Goal: Information Seeking & Learning: Find specific fact

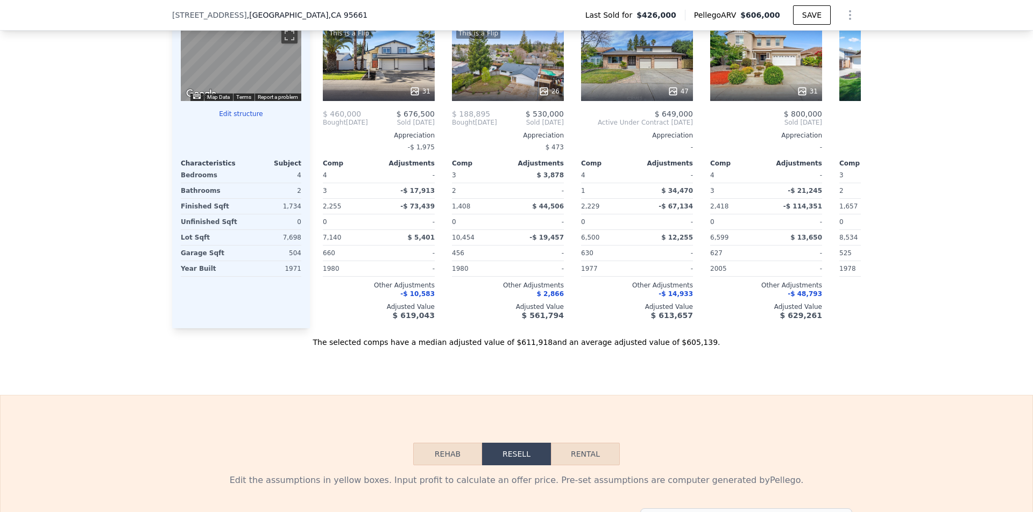
scroll to position [831, 0]
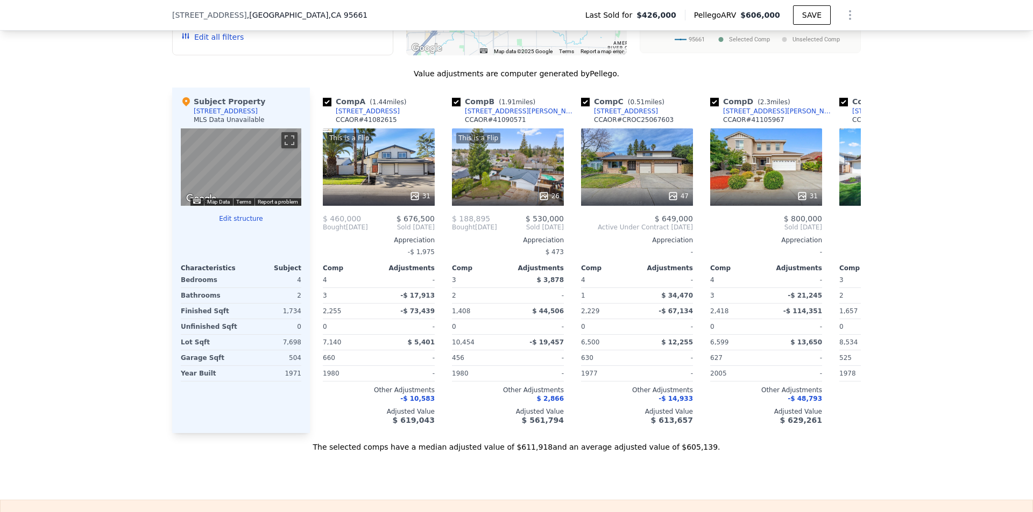
click at [216, 113] on div "[STREET_ADDRESS]" at bounding box center [226, 111] width 64 height 9
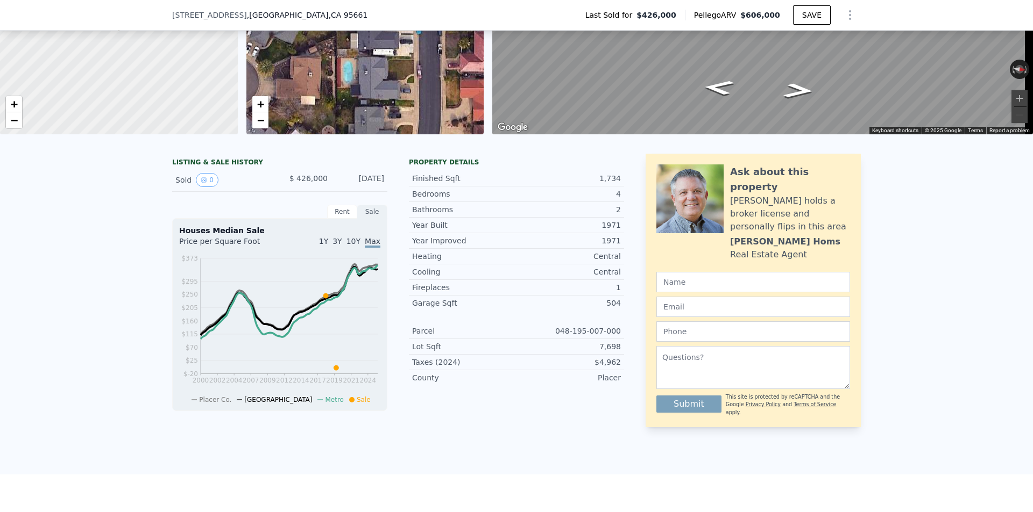
scroll to position [132, 0]
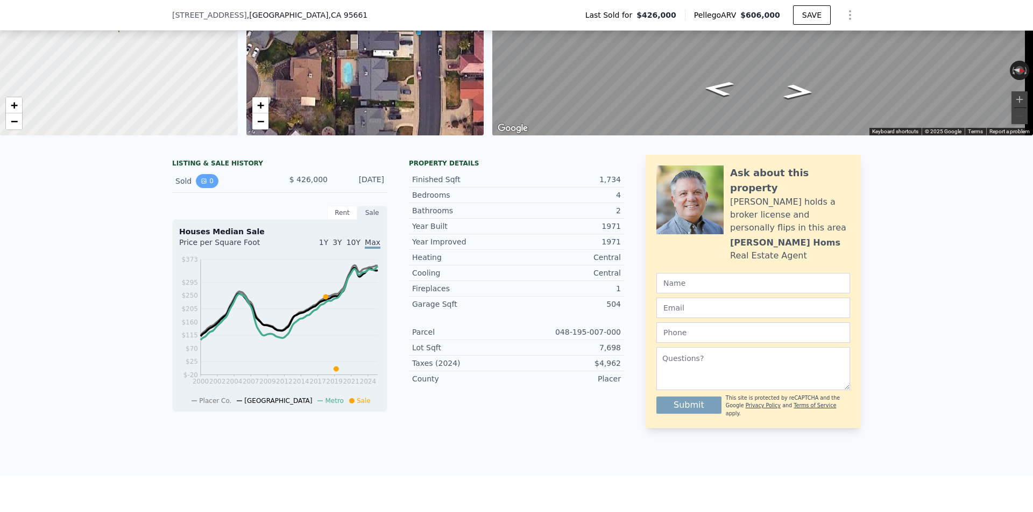
click at [207, 188] on button "0" at bounding box center [207, 181] width 23 height 14
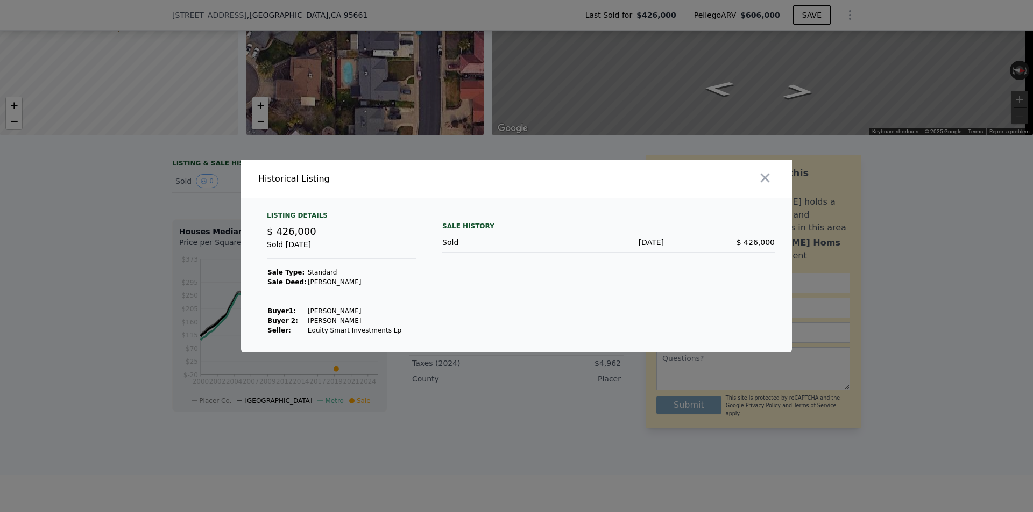
click at [296, 239] on div "Sold [DATE]" at bounding box center [341, 249] width 149 height 20
click at [767, 164] on div at bounding box center [656, 179] width 271 height 38
click at [764, 170] on button "button" at bounding box center [764, 177] width 19 height 19
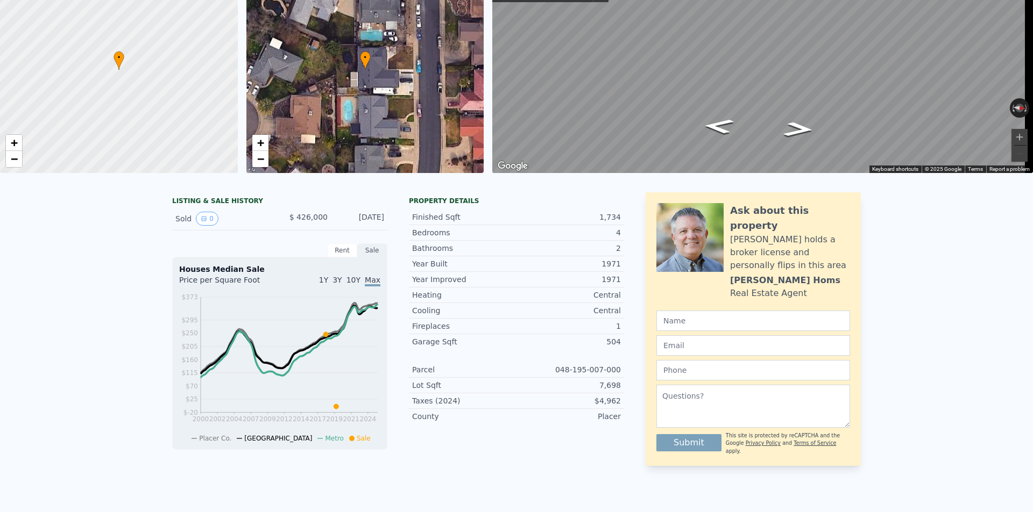
scroll to position [0, 0]
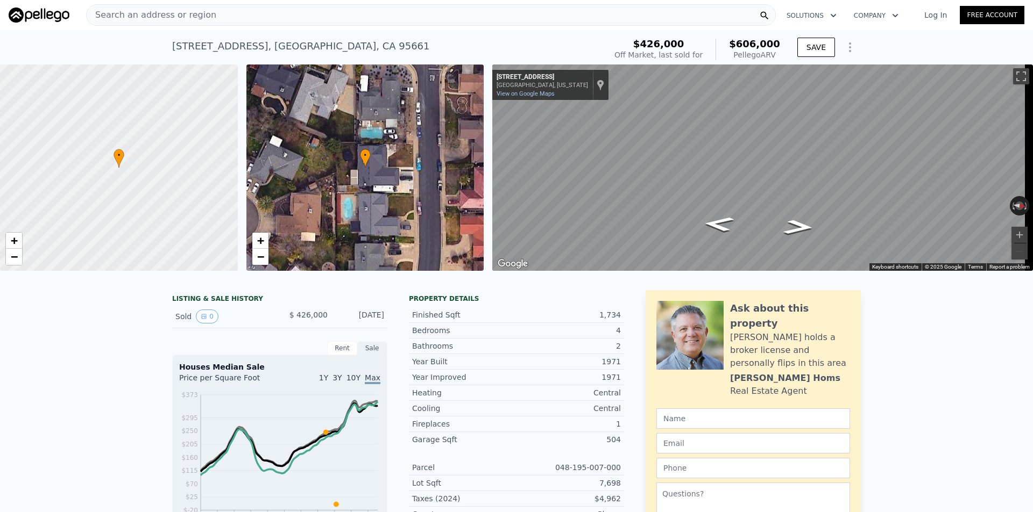
click at [201, 305] on div "LISTING & SALE HISTORY" at bounding box center [279, 300] width 215 height 11
click at [196, 324] on button "0" at bounding box center [207, 317] width 23 height 14
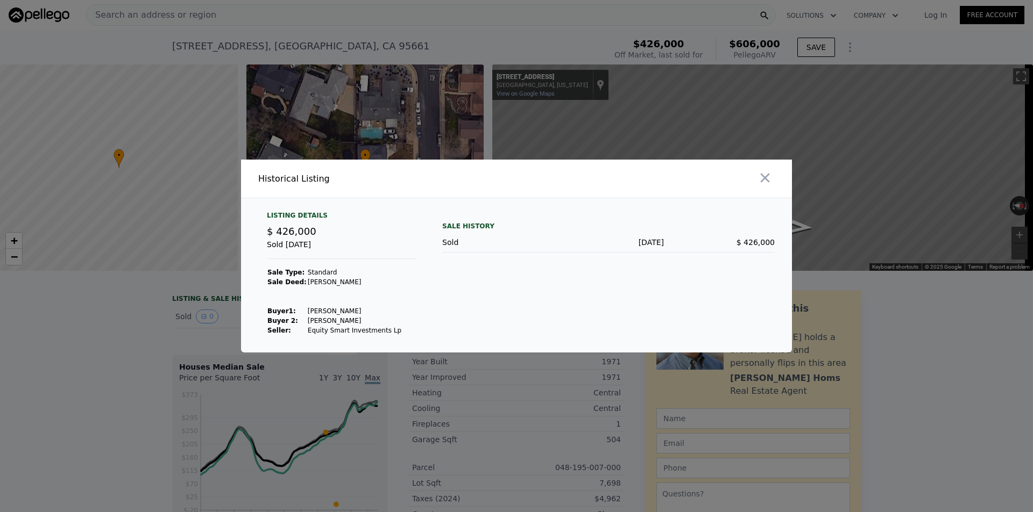
click at [284, 249] on div "Sold [DATE]" at bounding box center [341, 249] width 149 height 20
drag, startPoint x: 290, startPoint y: 229, endPoint x: 291, endPoint y: 252, distance: 23.1
click at [290, 229] on span "$ 426,000" at bounding box center [291, 231] width 49 height 11
click at [290, 283] on strong "Sale Deed:" at bounding box center [286, 283] width 39 height 8
click at [318, 332] on td "Equity Smart Investments Lp" at bounding box center [354, 331] width 95 height 10
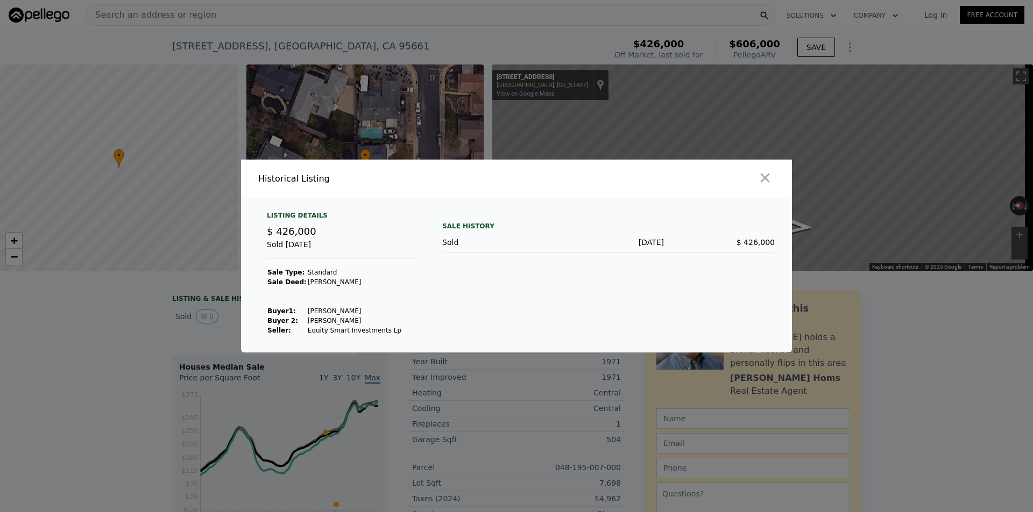
click at [366, 322] on td "[PERSON_NAME]" at bounding box center [354, 321] width 95 height 10
click at [656, 233] on div "Sold [DATE] $ 426,000" at bounding box center [608, 243] width 332 height 20
click at [766, 183] on icon "button" at bounding box center [764, 177] width 15 height 15
